Goal: Task Accomplishment & Management: Manage account settings

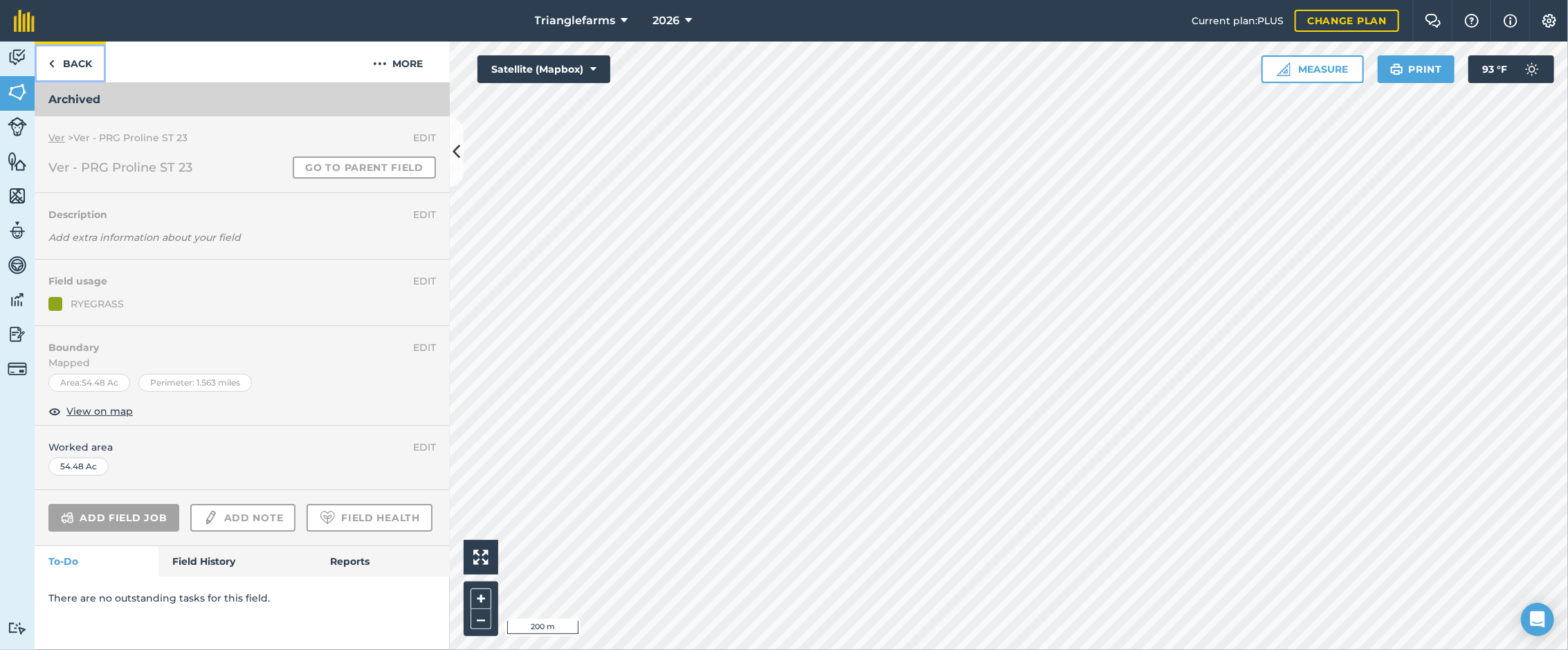
click at [75, 47] on link "Back" at bounding box center [70, 62] width 71 height 41
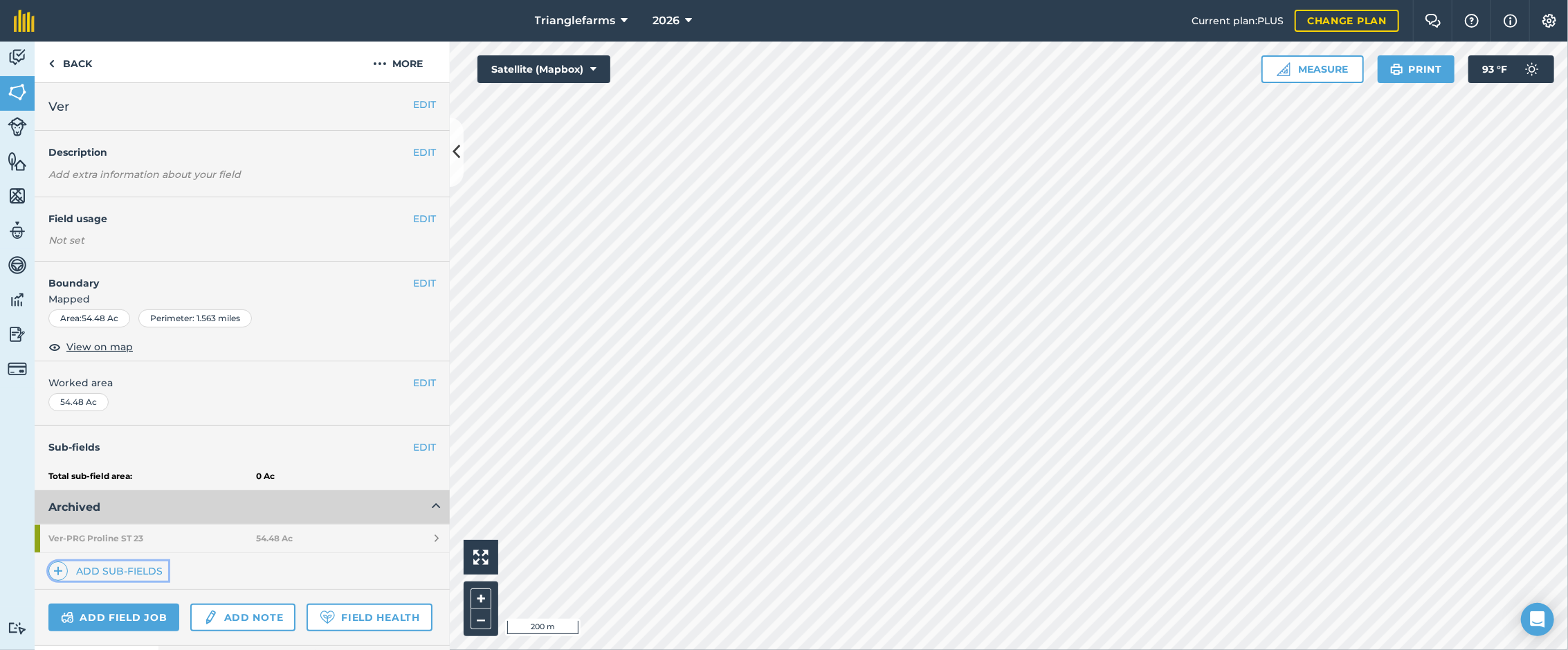
click at [119, 568] on link "Add sub-fields" at bounding box center [107, 571] width 119 height 20
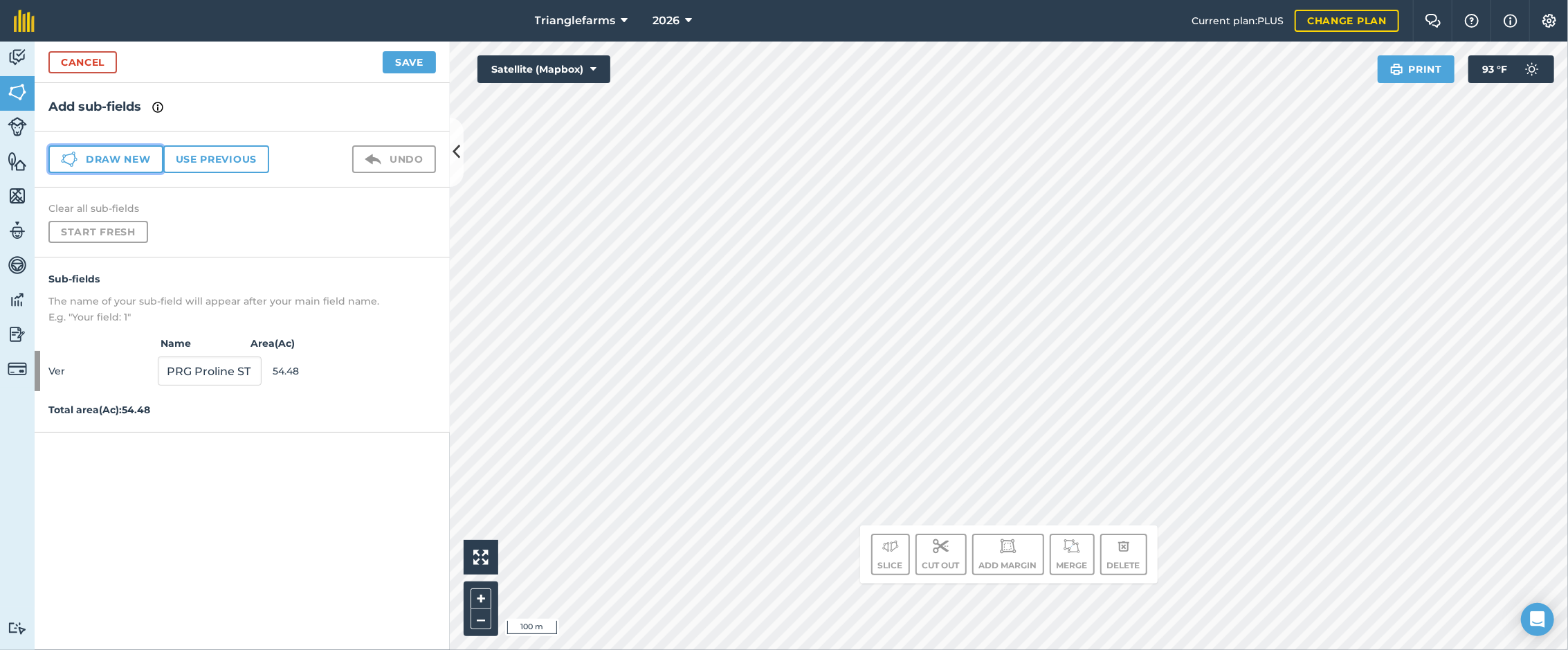
click at [102, 162] on button "Draw new" at bounding box center [106, 159] width 115 height 27
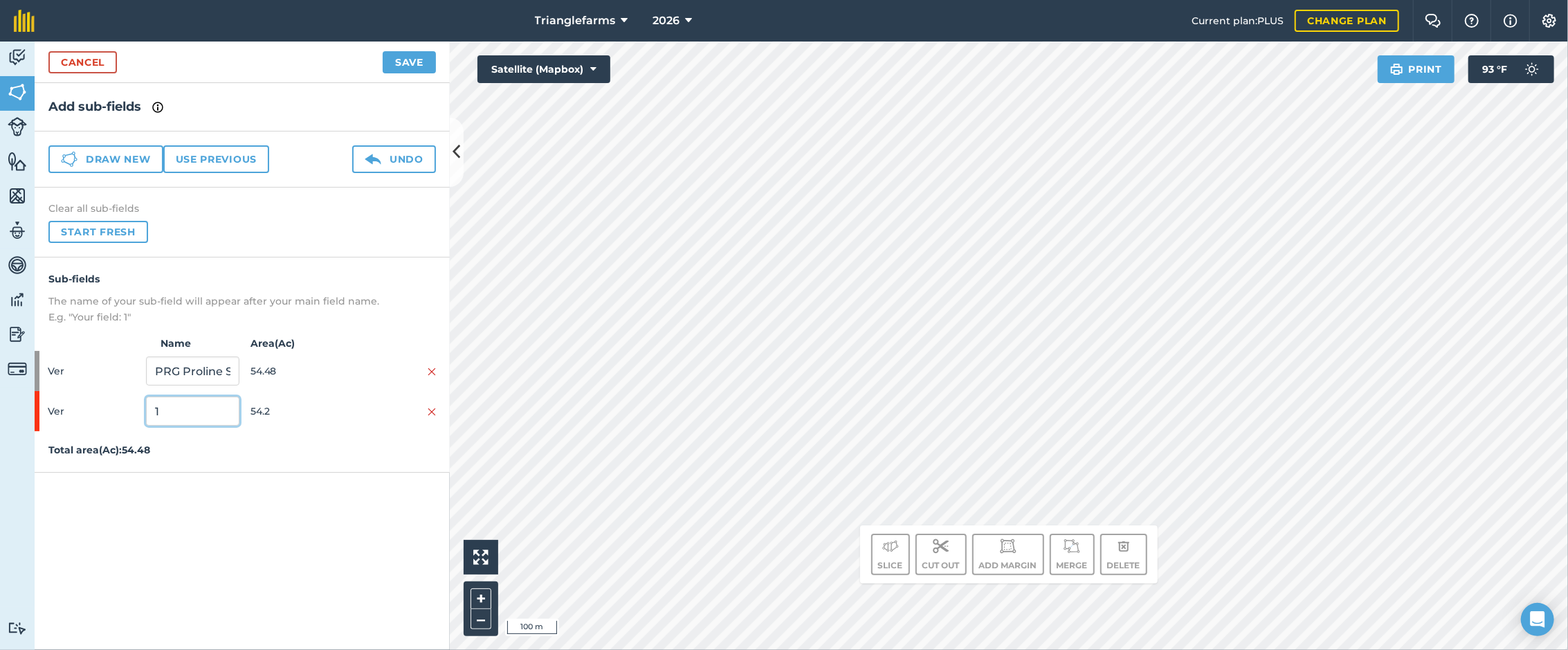
drag, startPoint x: 189, startPoint y: 408, endPoint x: 88, endPoint y: 412, distance: 101.1
click at [88, 412] on div "Ver 1 54.2" at bounding box center [242, 410] width 416 height 40
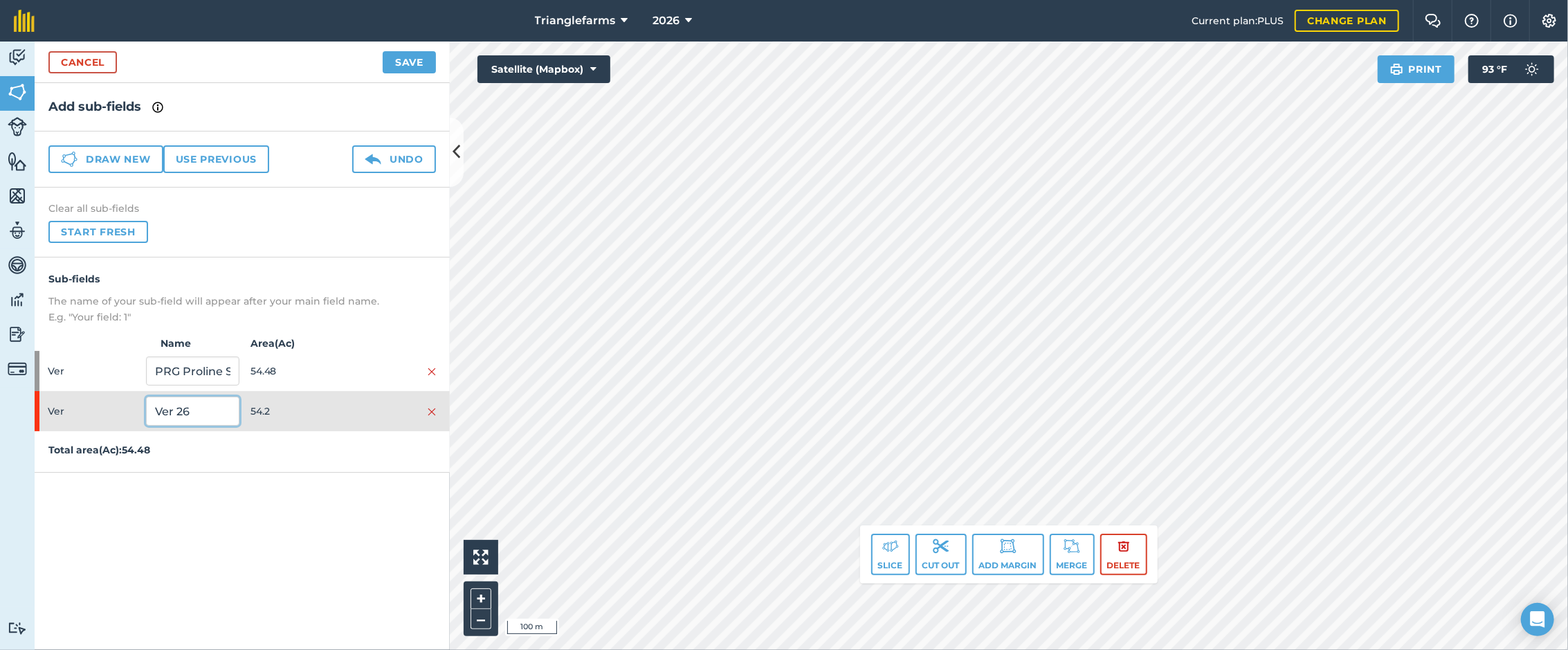
type input "Ver 26"
click at [405, 58] on button "Save" at bounding box center [410, 63] width 53 height 22
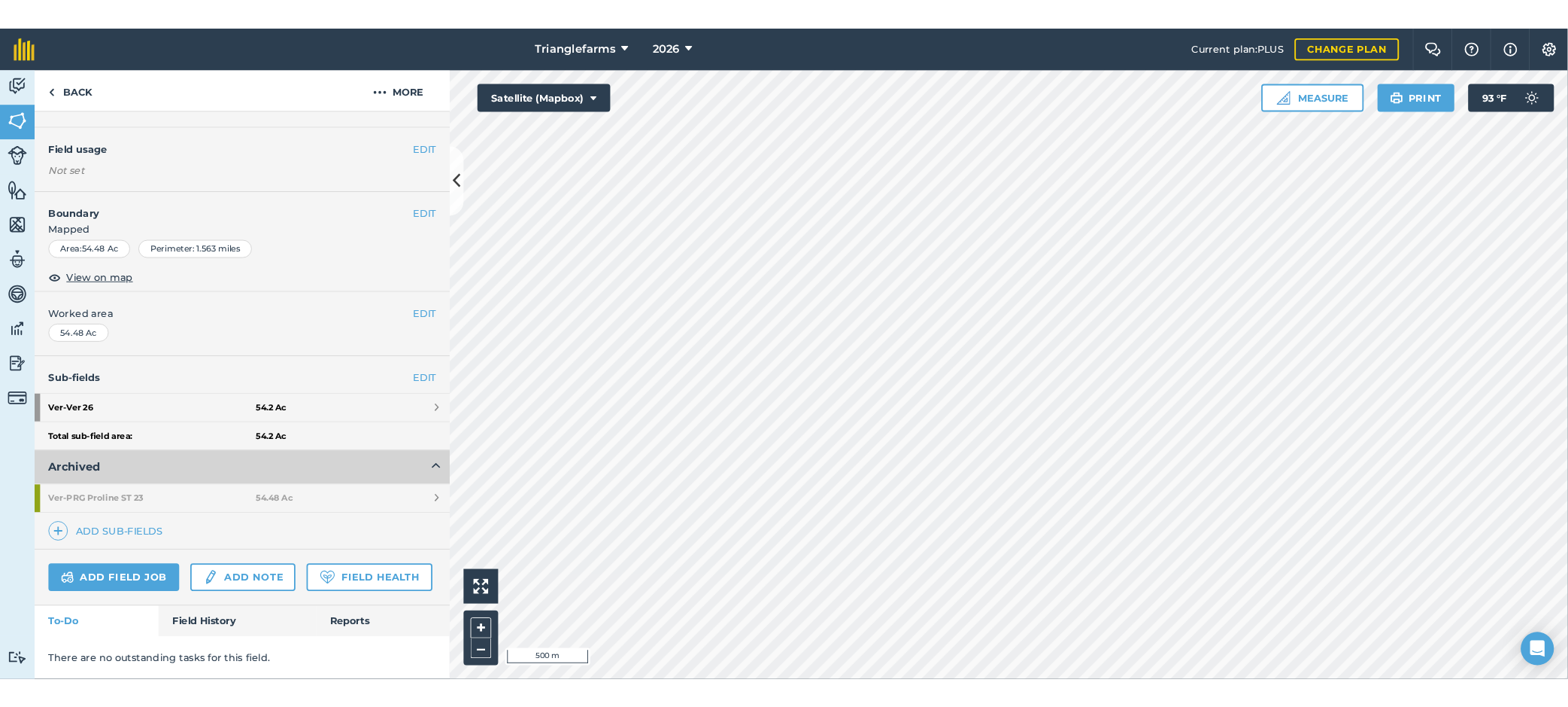
scroll to position [136, 0]
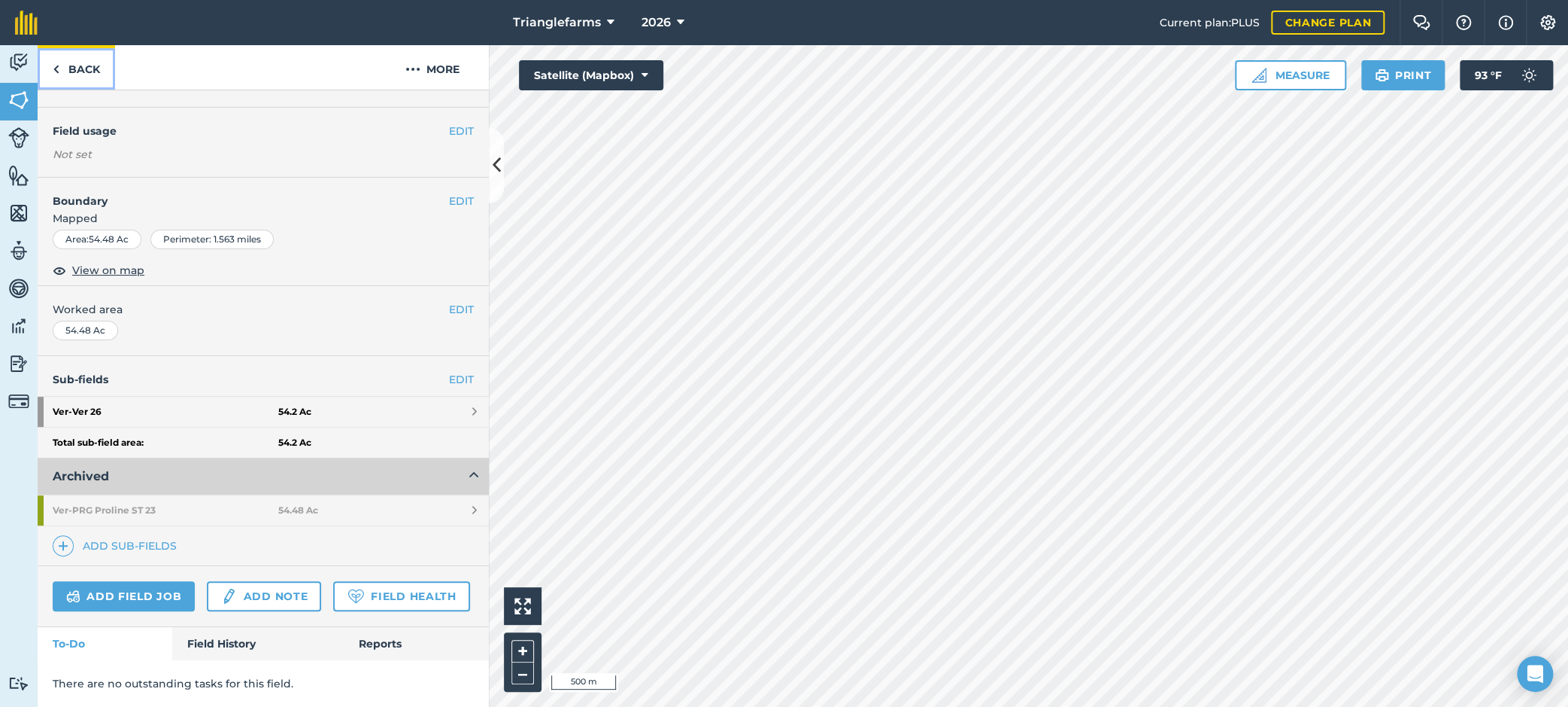
click at [91, 67] on link "Back" at bounding box center [76, 67] width 77 height 45
click at [88, 66] on link "Back" at bounding box center [76, 67] width 77 height 45
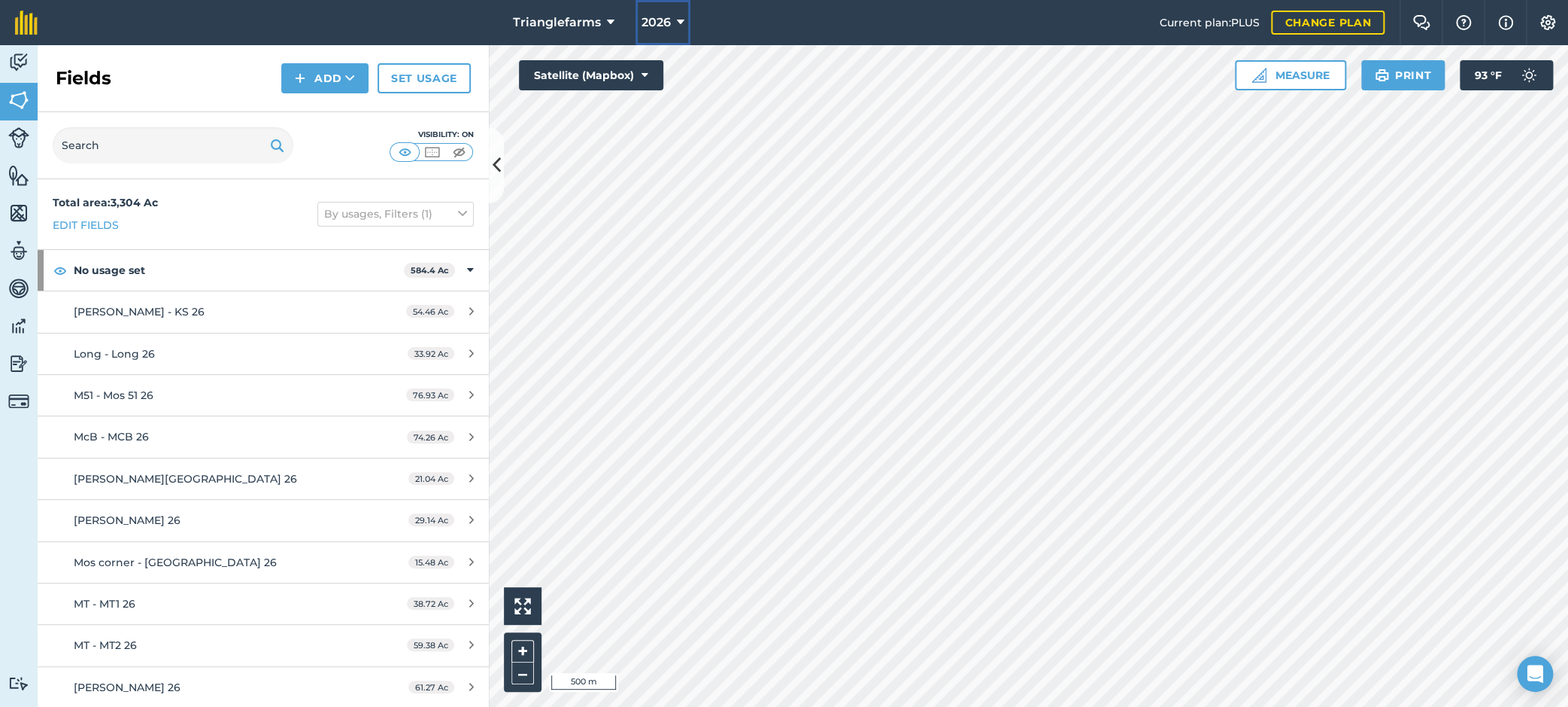
click at [669, 24] on button "2026" at bounding box center [663, 22] width 55 height 45
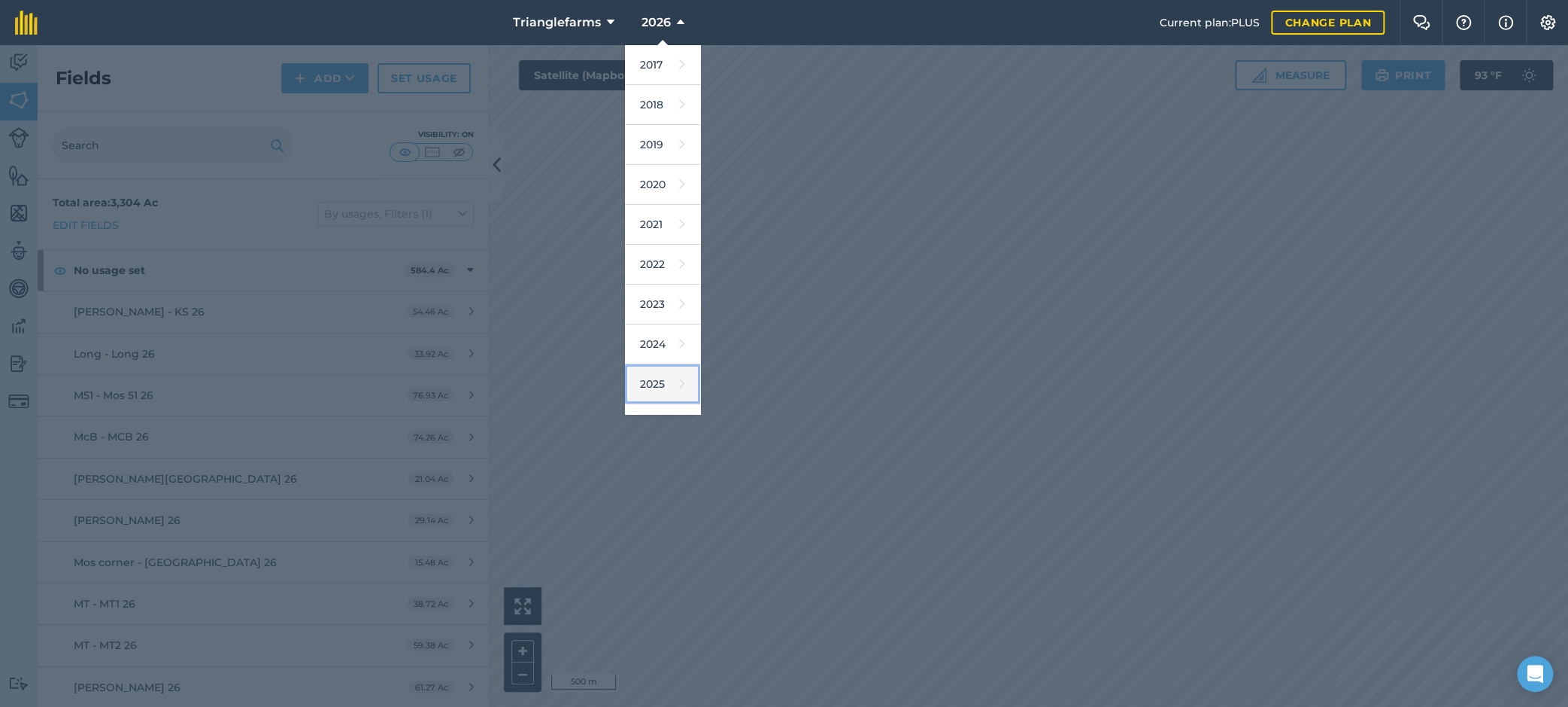
click at [657, 374] on link "2025" at bounding box center [663, 384] width 76 height 40
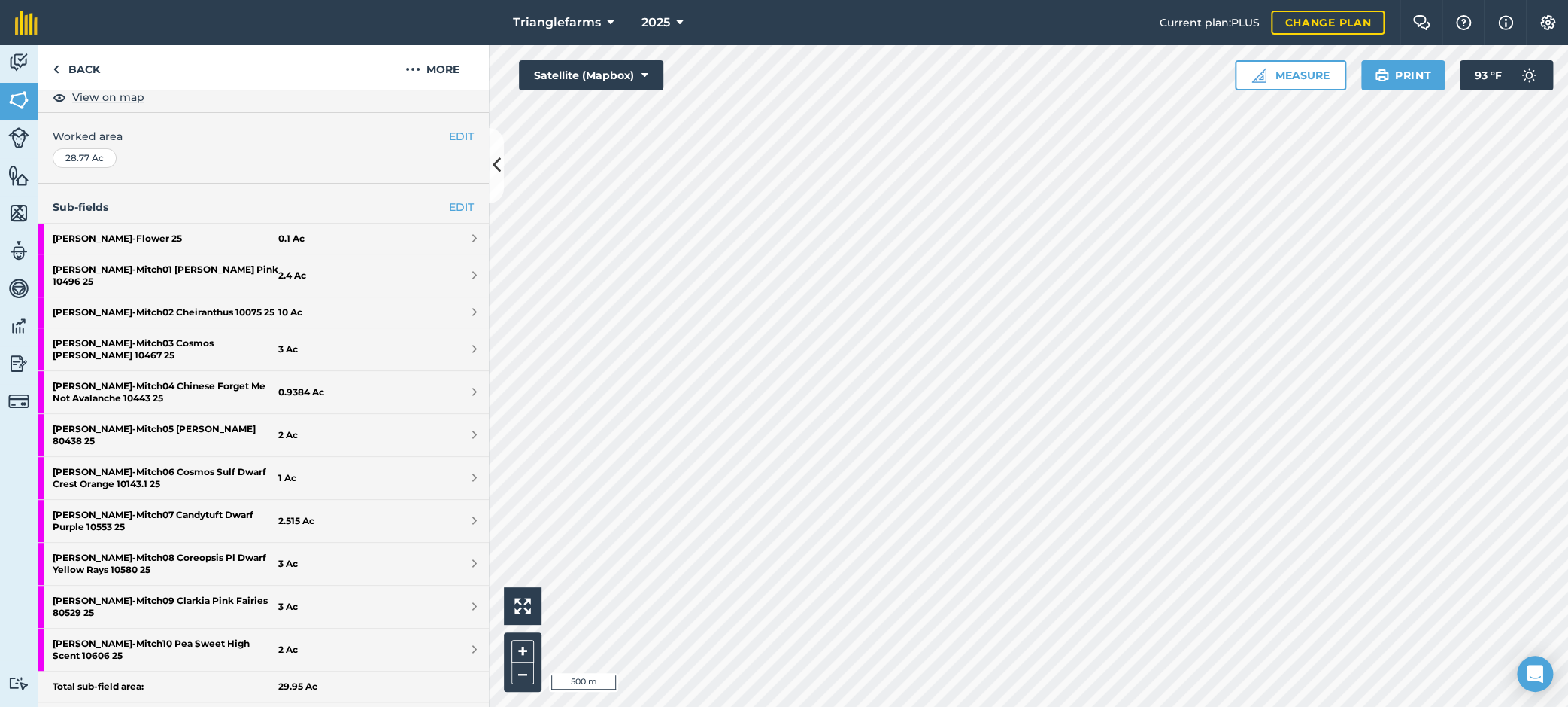
scroll to position [342, 0]
